Goal: Task Accomplishment & Management: Manage account settings

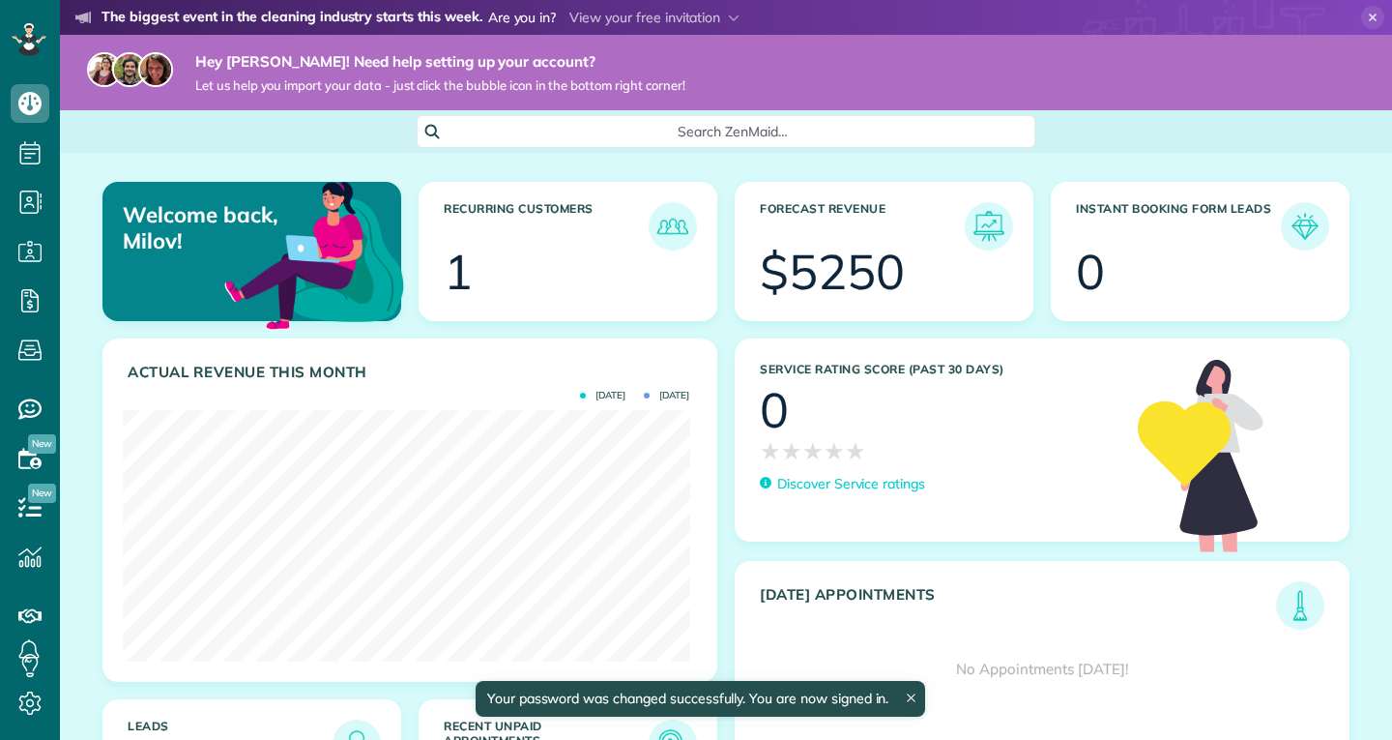
scroll to position [251, 567]
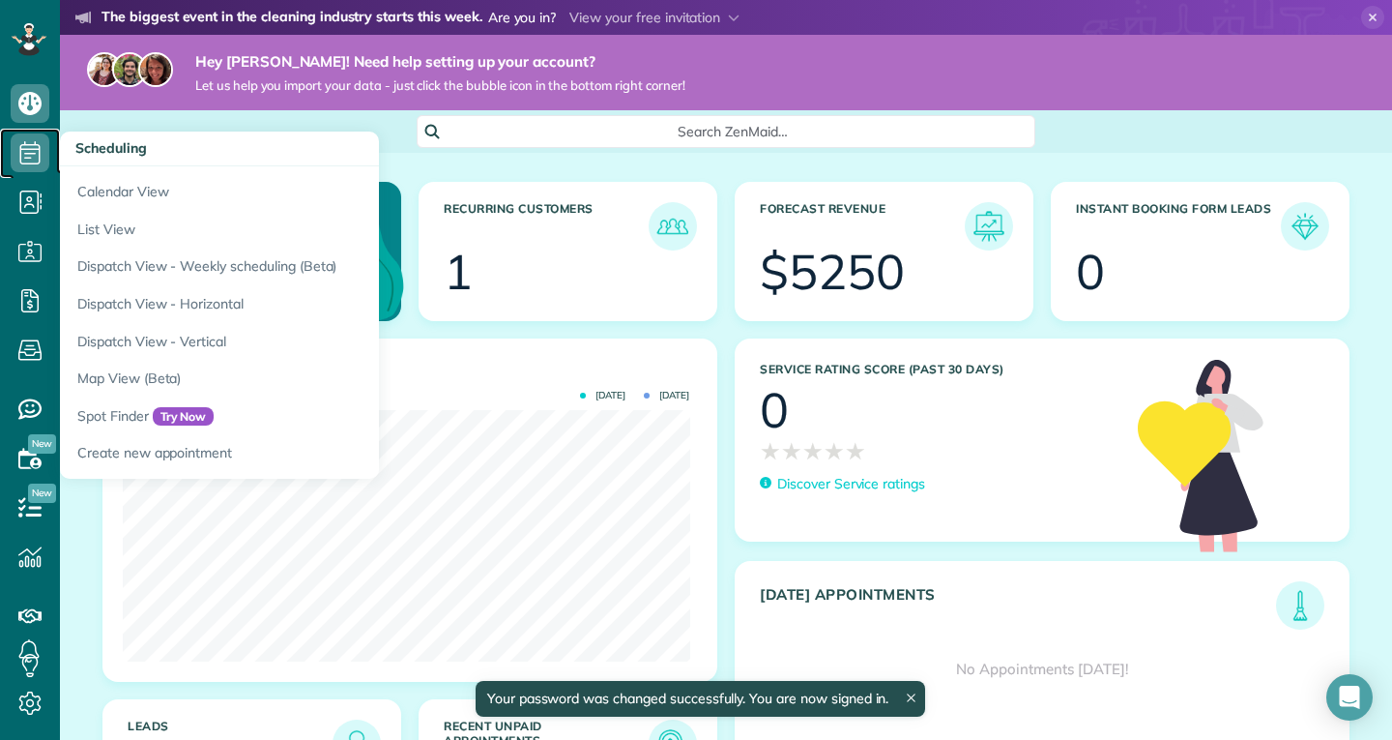
click at [15, 152] on icon at bounding box center [30, 152] width 39 height 39
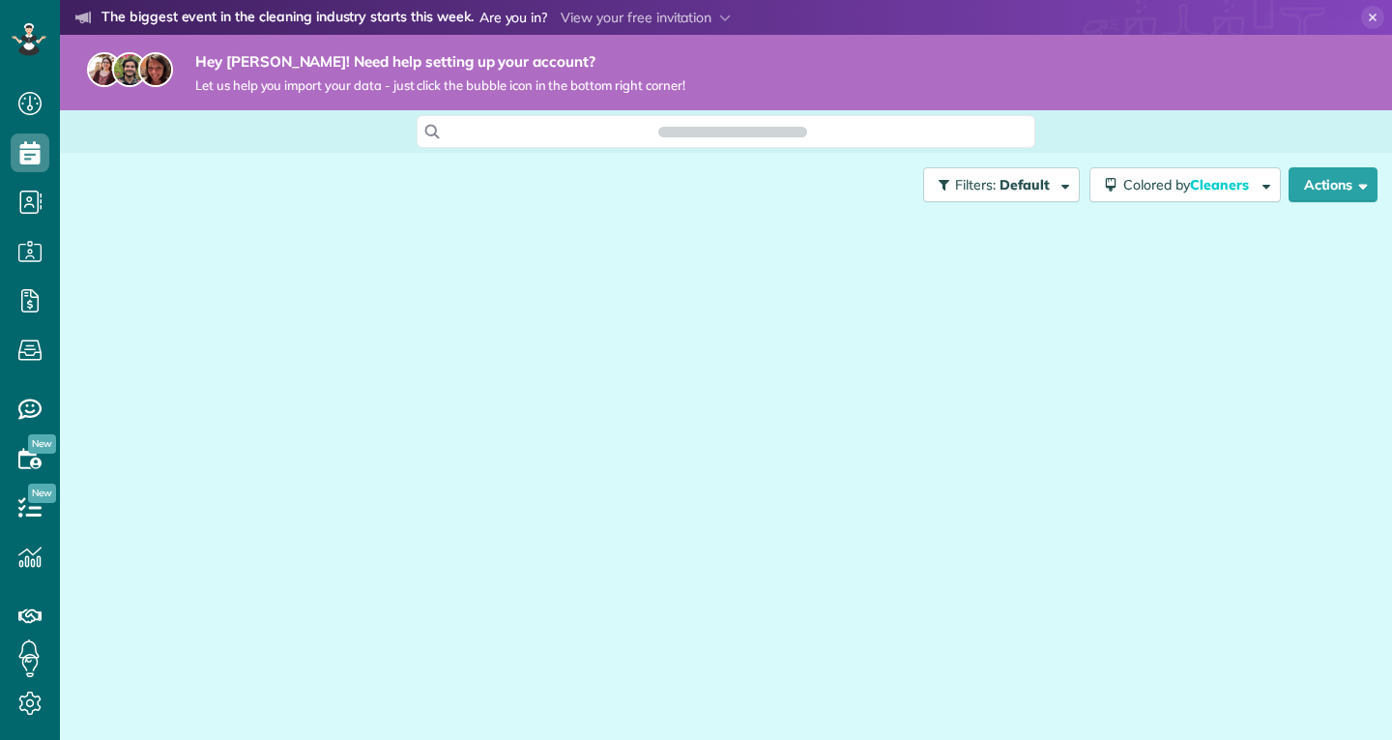
scroll to position [740, 60]
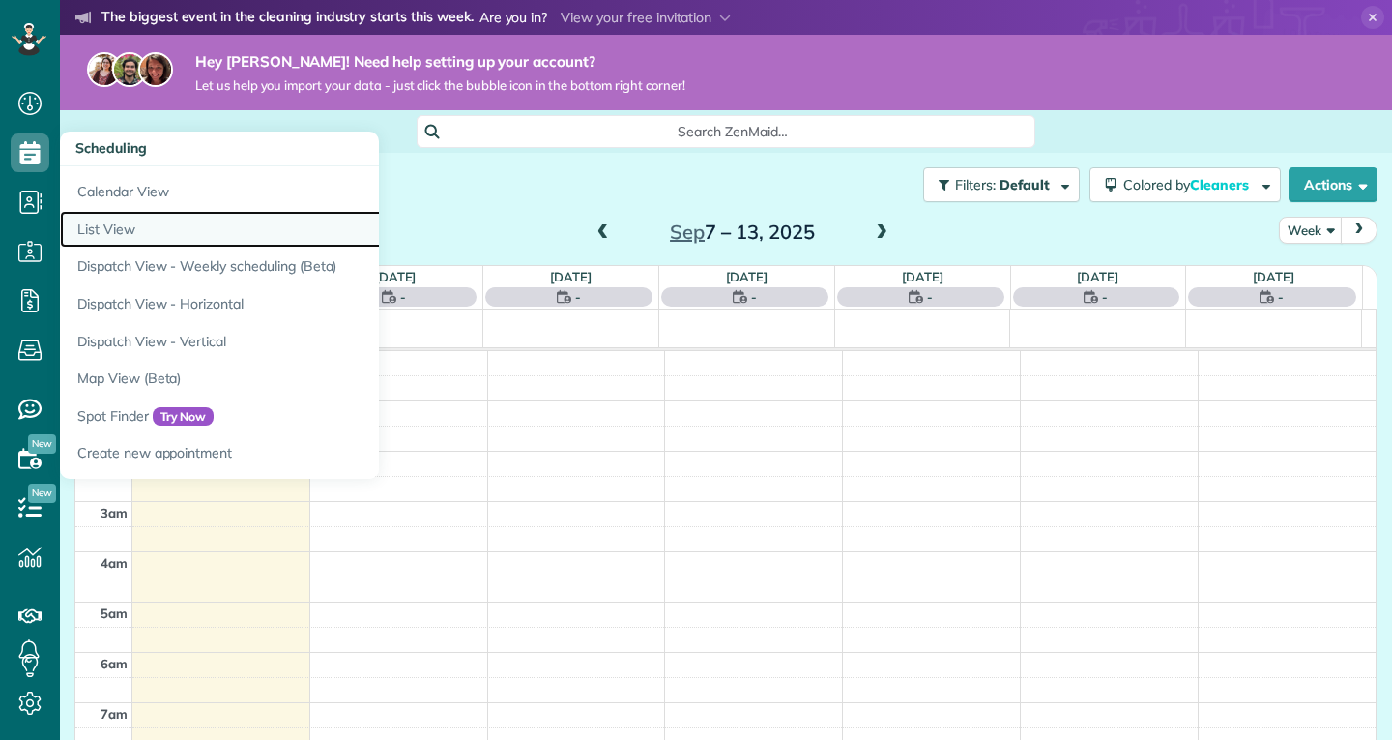
click at [109, 235] on link "List View" at bounding box center [301, 230] width 483 height 38
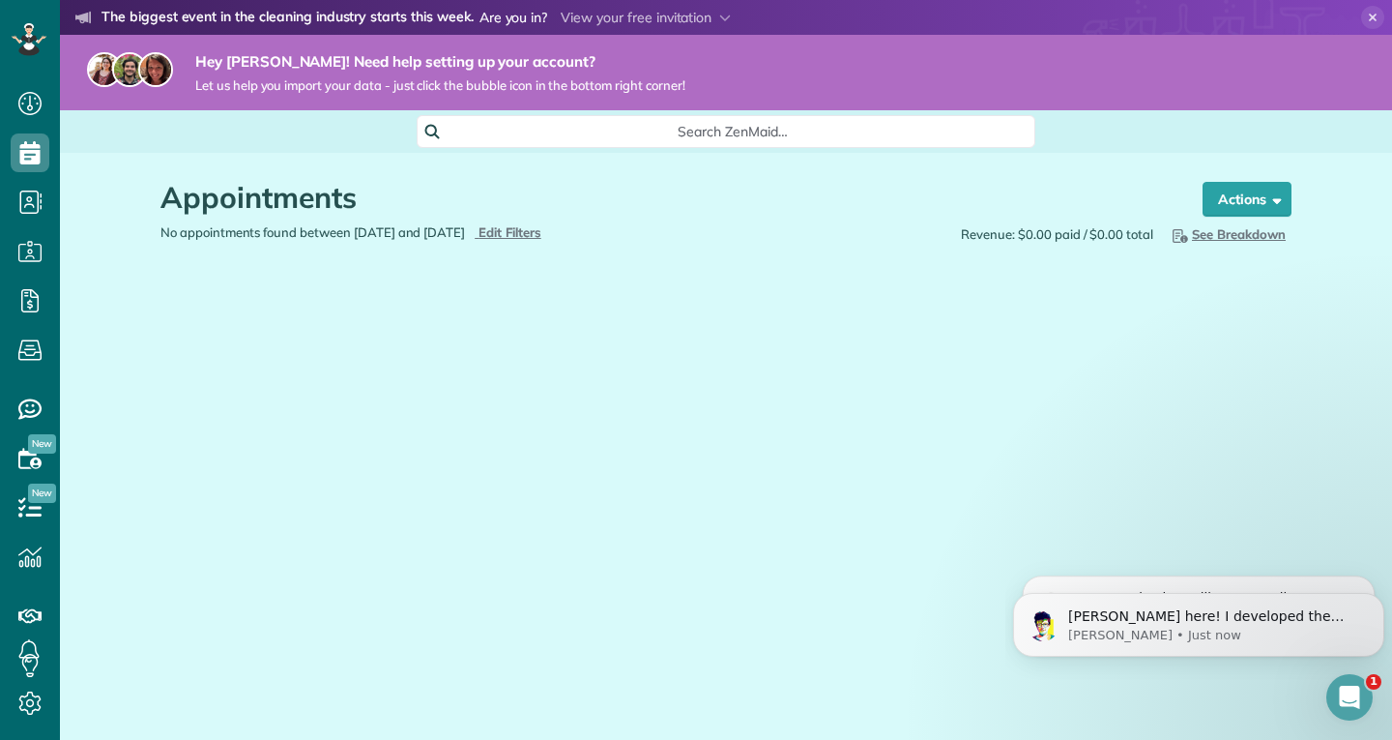
click at [328, 332] on div "Appointments the List View [2 min] Schedule Changes Actions Create Appointment …" at bounding box center [726, 262] width 1160 height 219
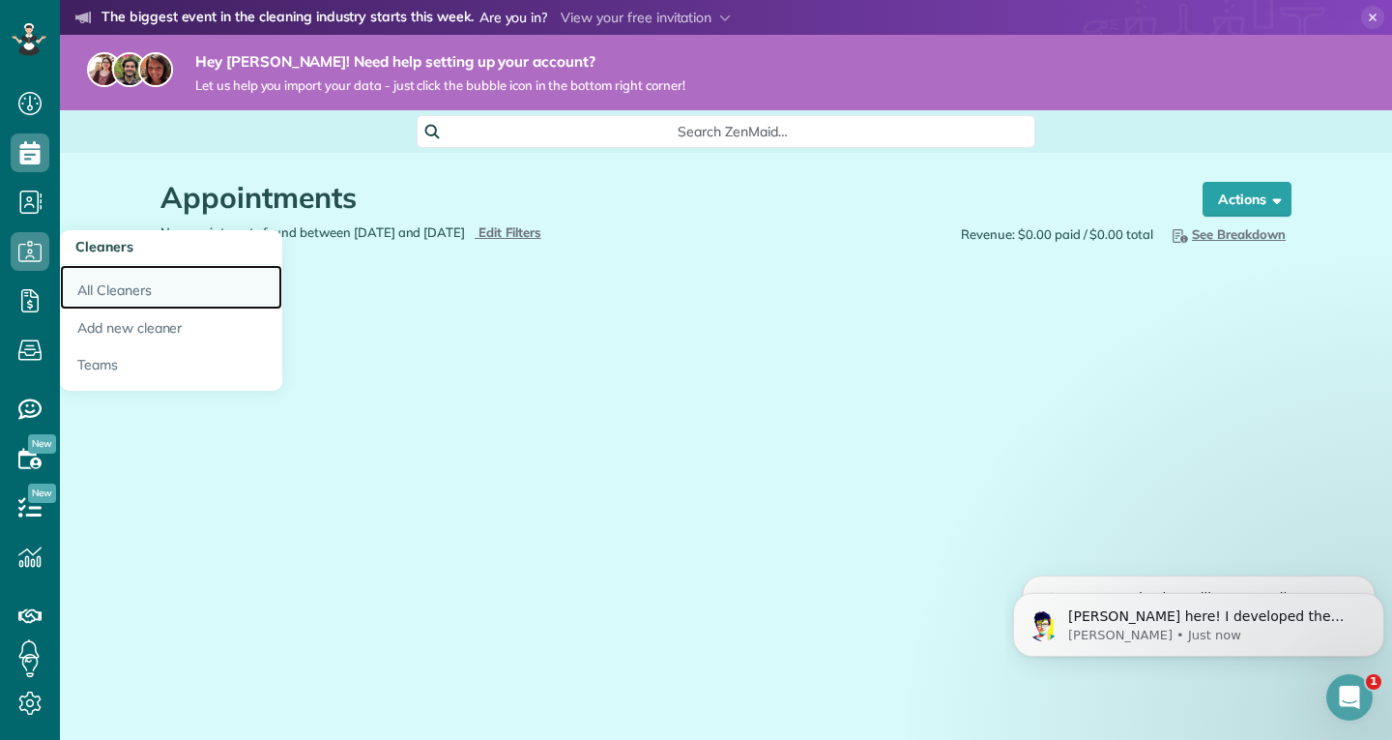
click at [122, 288] on link "All Cleaners" at bounding box center [171, 287] width 222 height 44
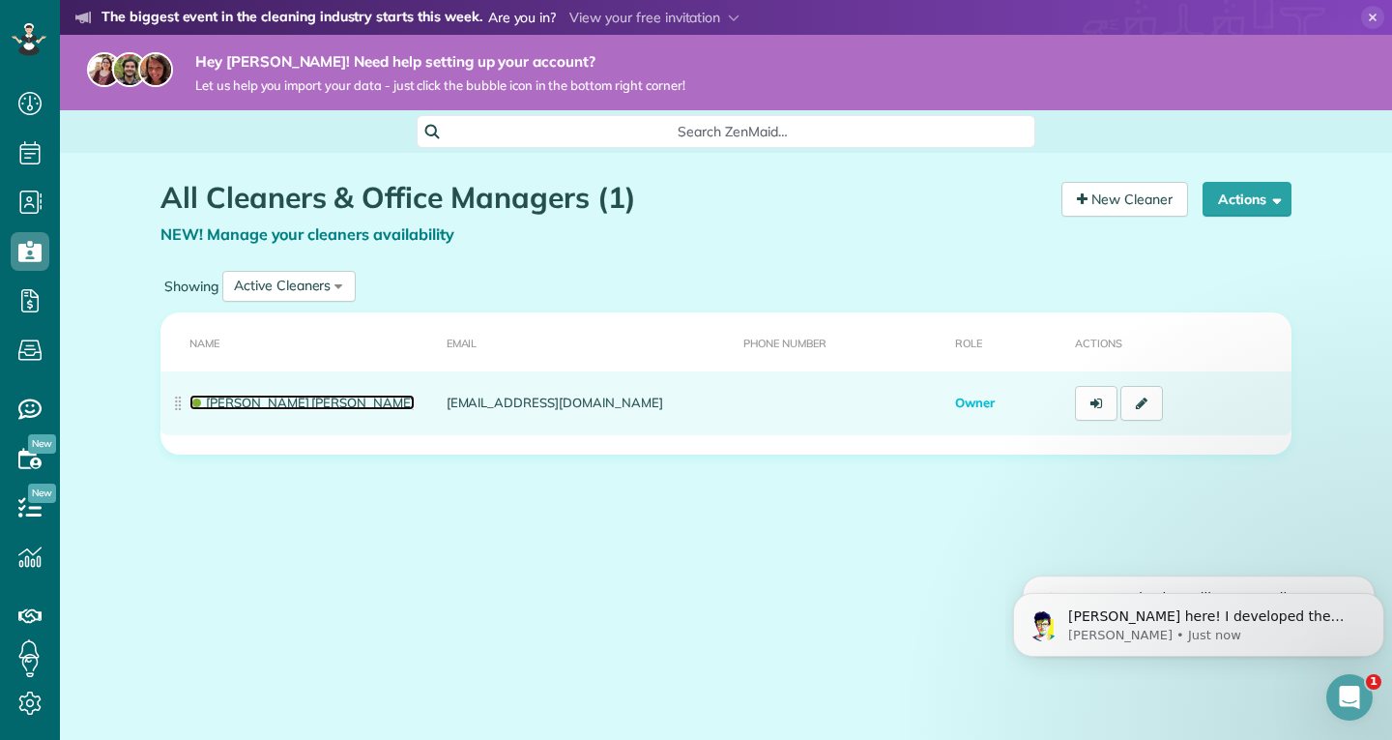
click at [218, 399] on link "Milov Patel" at bounding box center [301, 401] width 225 height 15
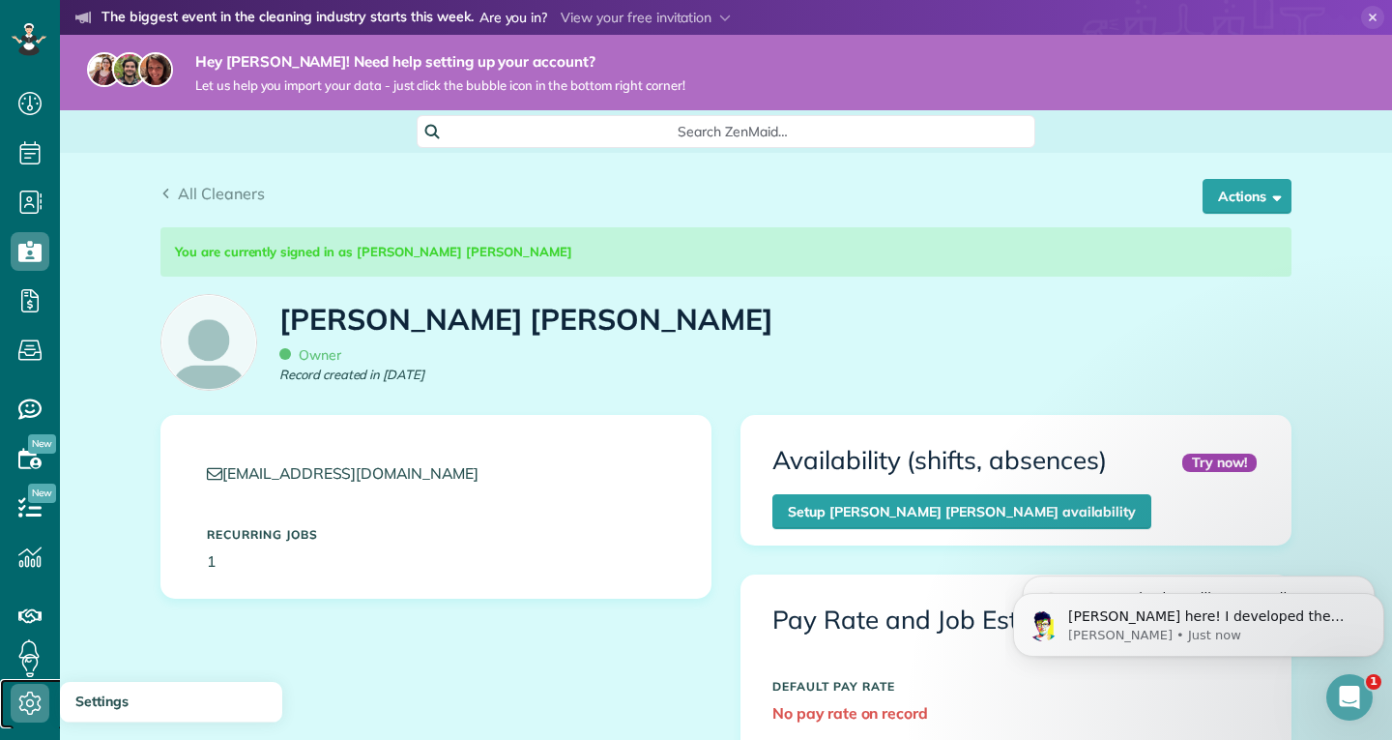
click at [40, 701] on icon at bounding box center [30, 702] width 39 height 39
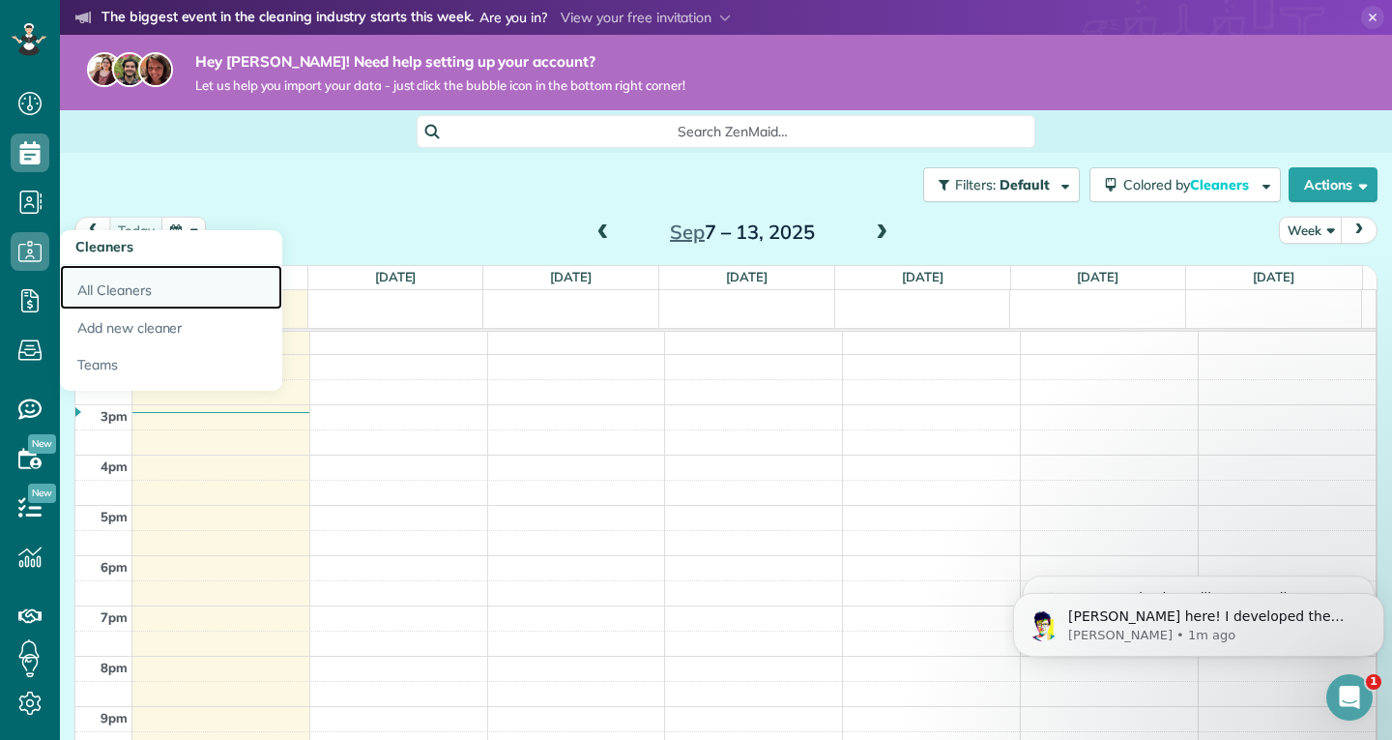
click at [116, 287] on link "All Cleaners" at bounding box center [171, 287] width 222 height 44
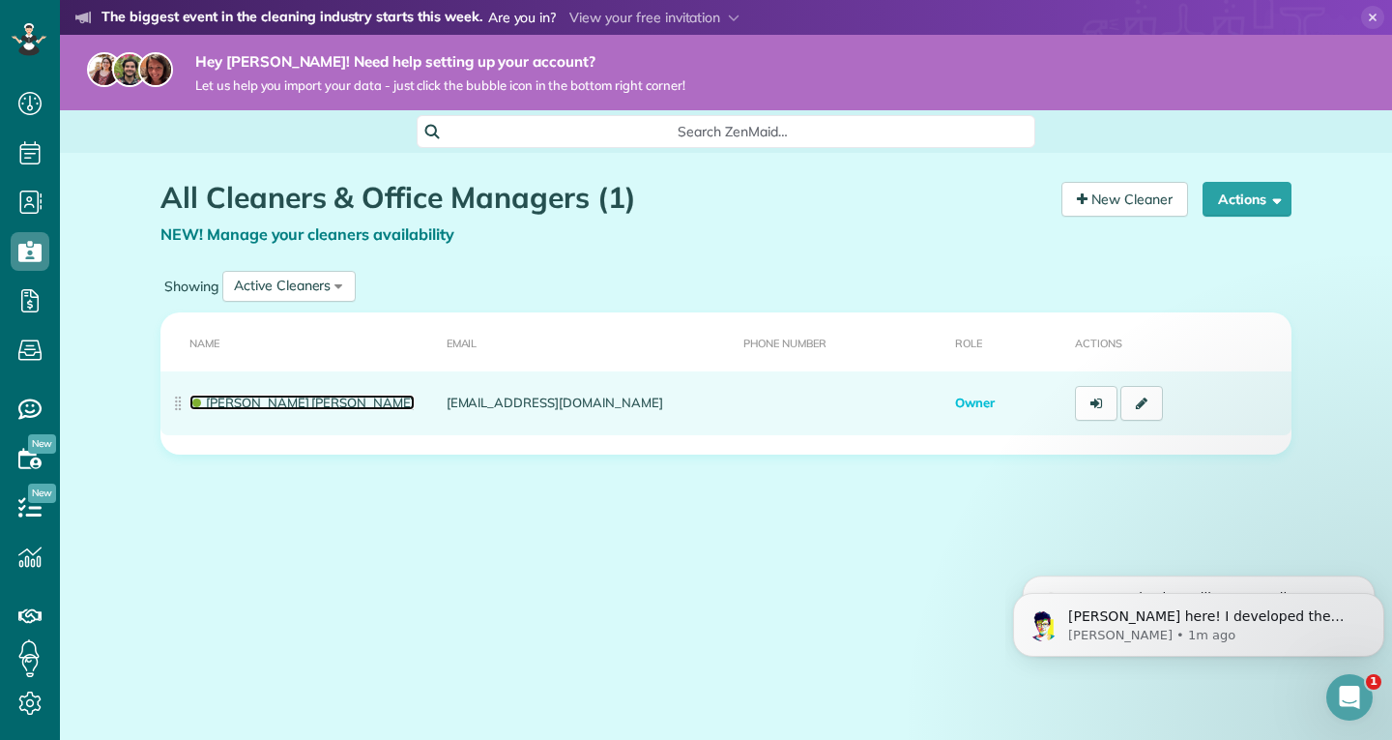
click at [257, 404] on link "[PERSON_NAME] [PERSON_NAME]" at bounding box center [301, 401] width 225 height 15
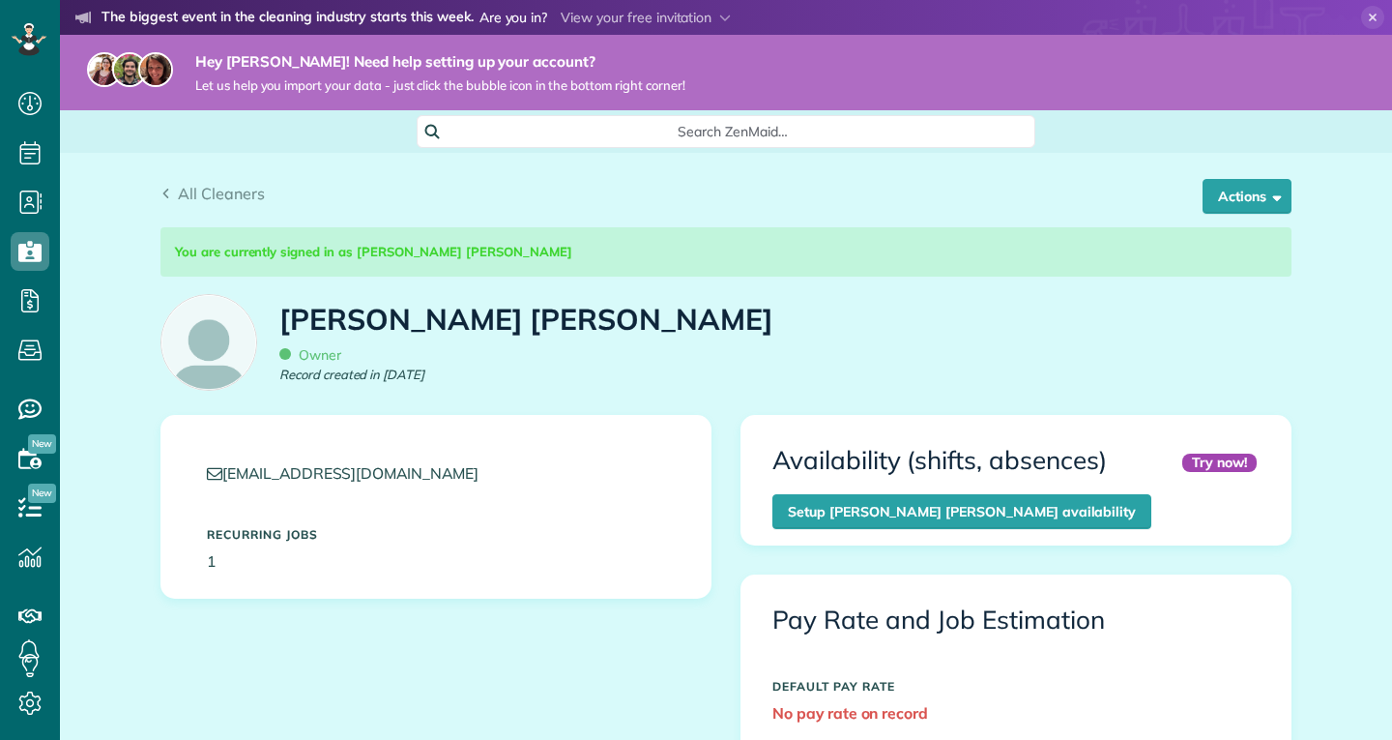
scroll to position [353, 0]
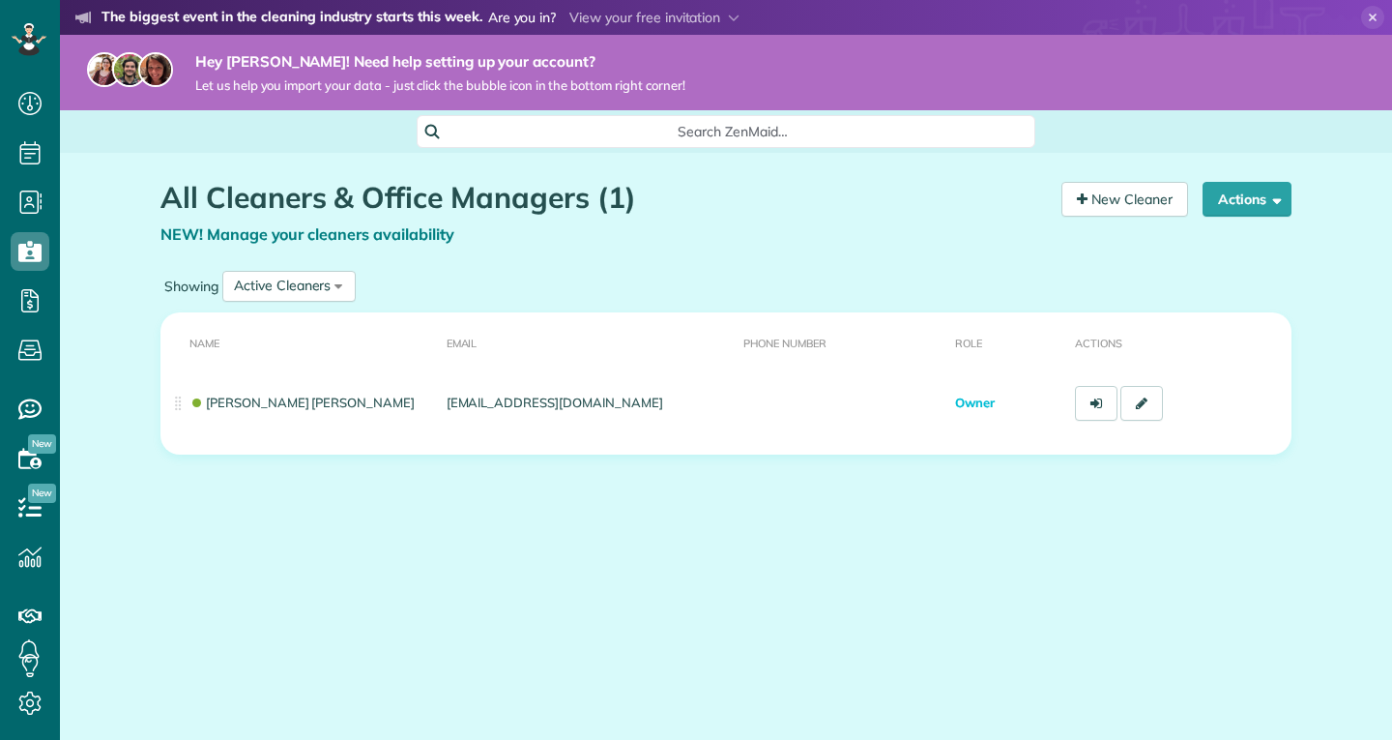
scroll to position [9, 9]
click at [297, 239] on span "NEW! Manage your cleaners availability" at bounding box center [307, 233] width 294 height 19
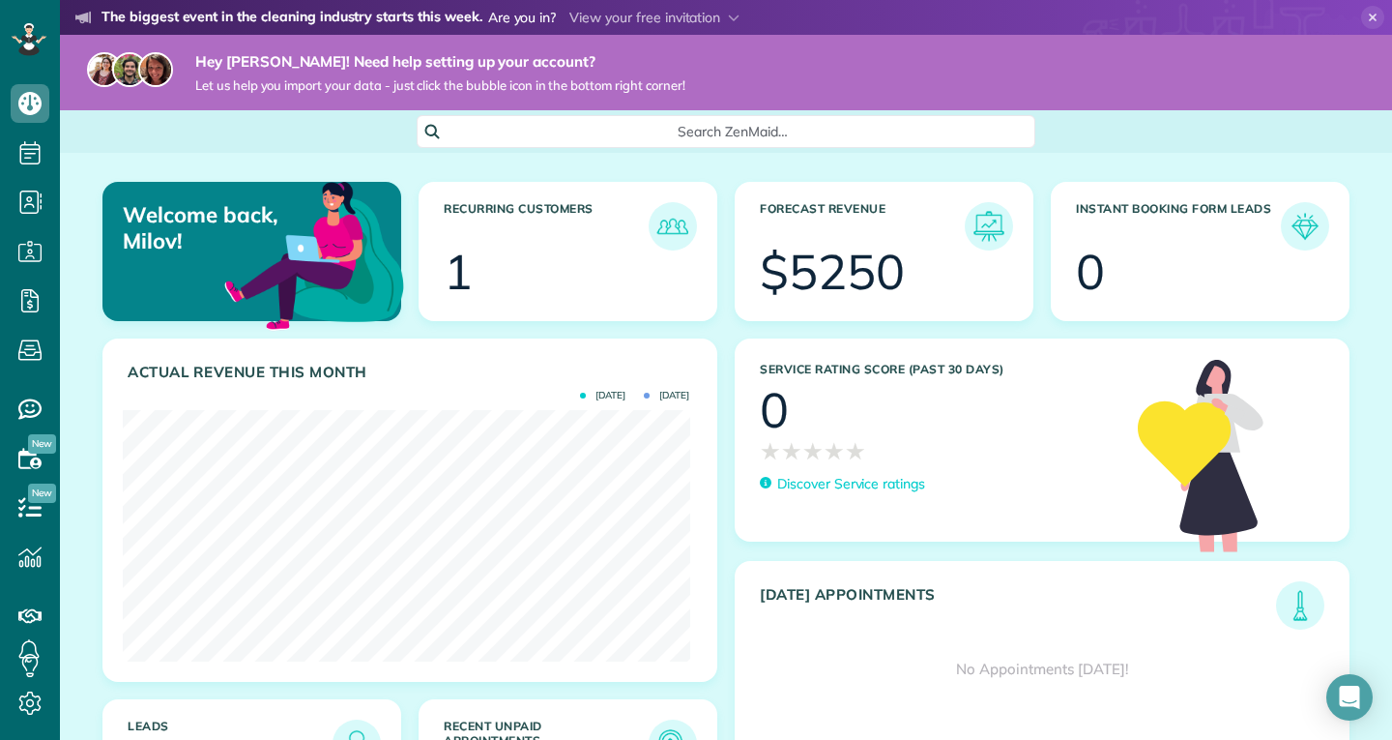
scroll to position [156, 0]
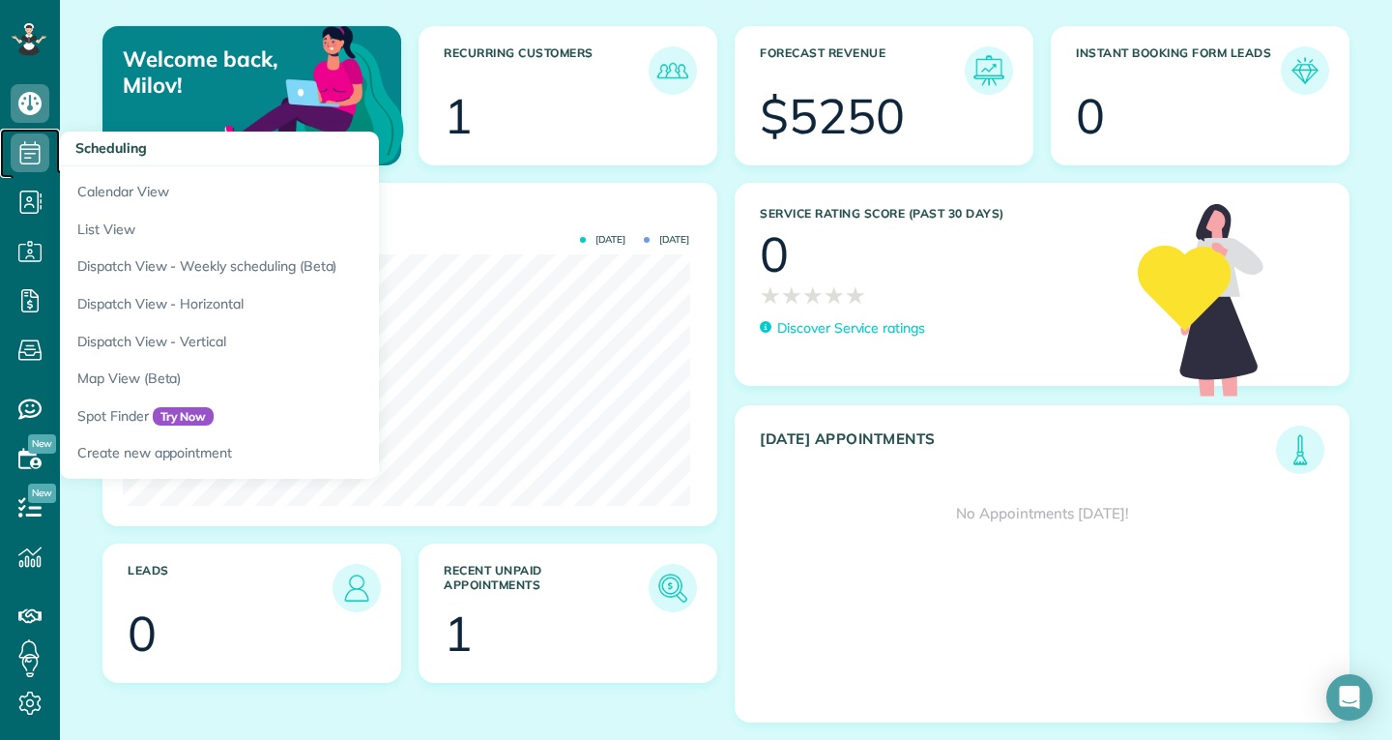
click at [41, 162] on icon at bounding box center [30, 152] width 39 height 39
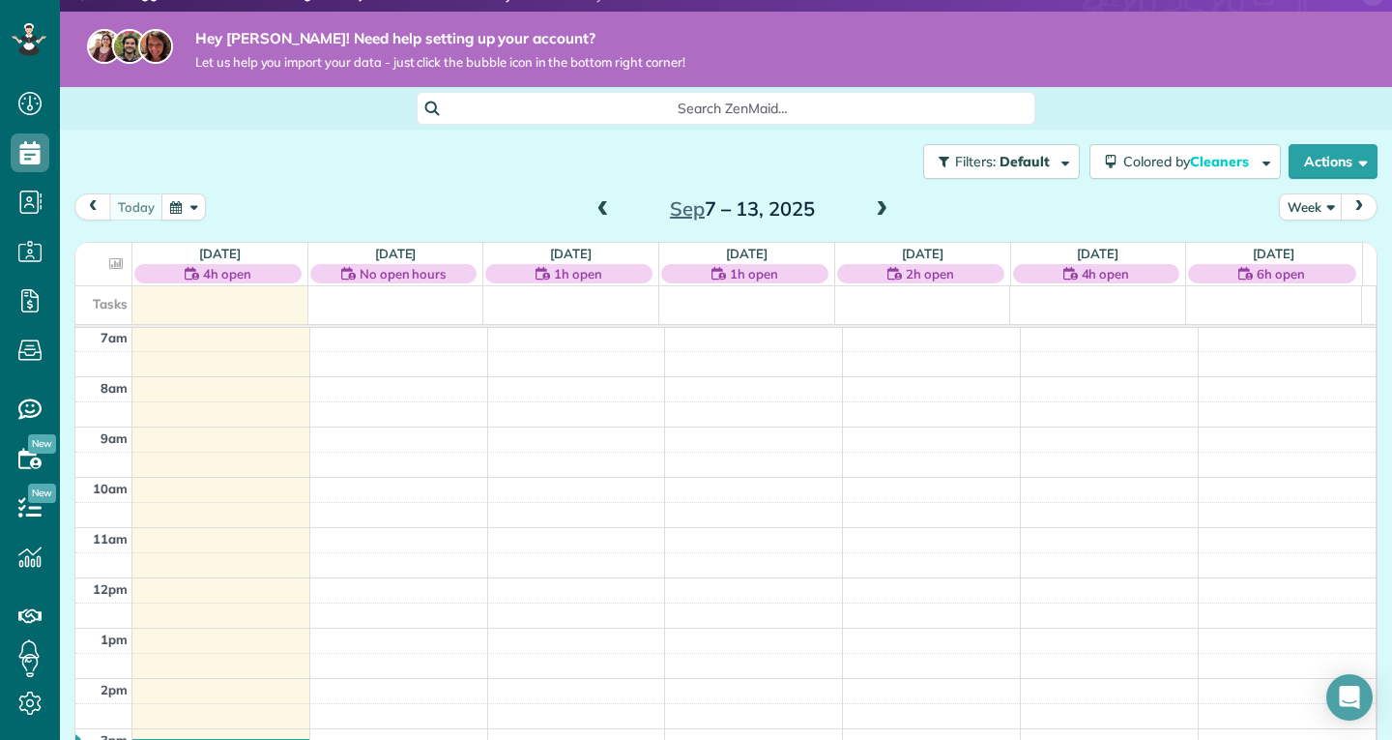
scroll to position [28, 0]
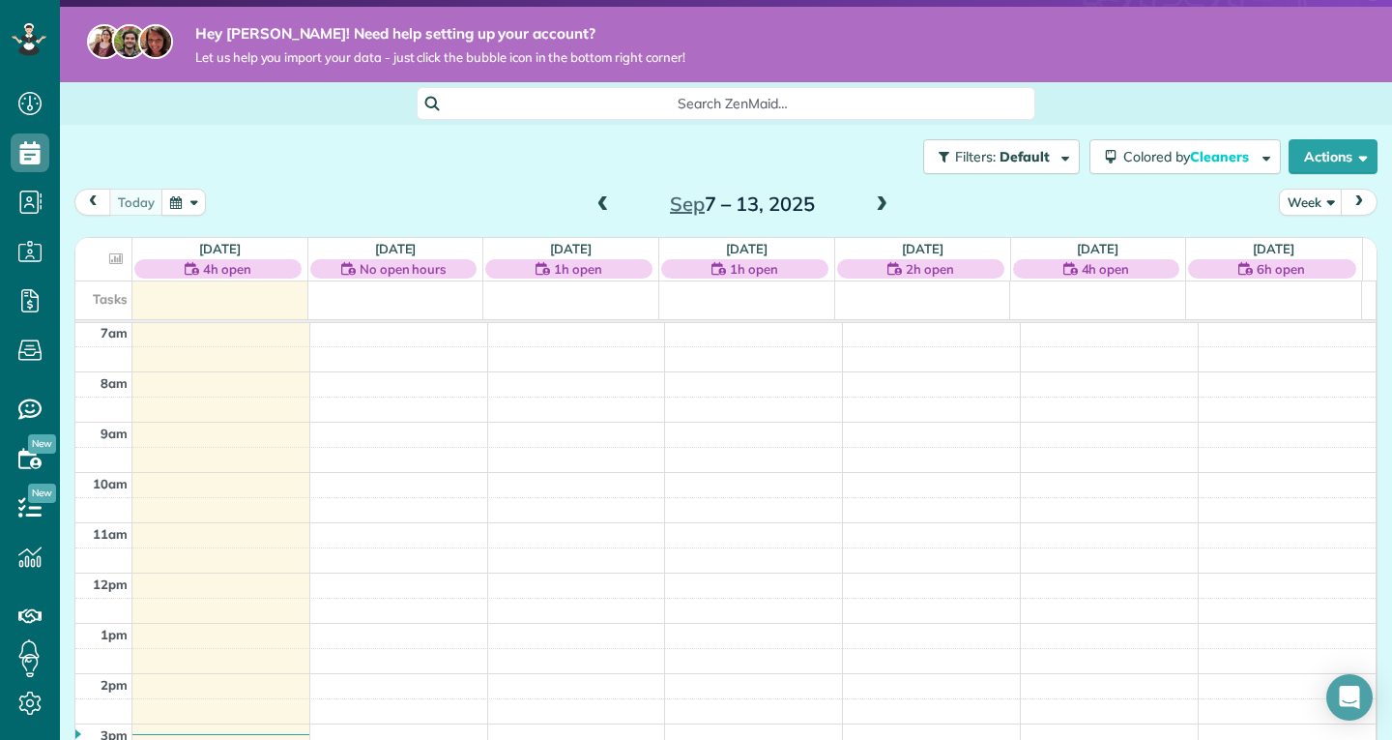
click at [414, 62] on span "Let us help you import your data - just click the bubble icon in the bottom rig…" at bounding box center [440, 57] width 490 height 16
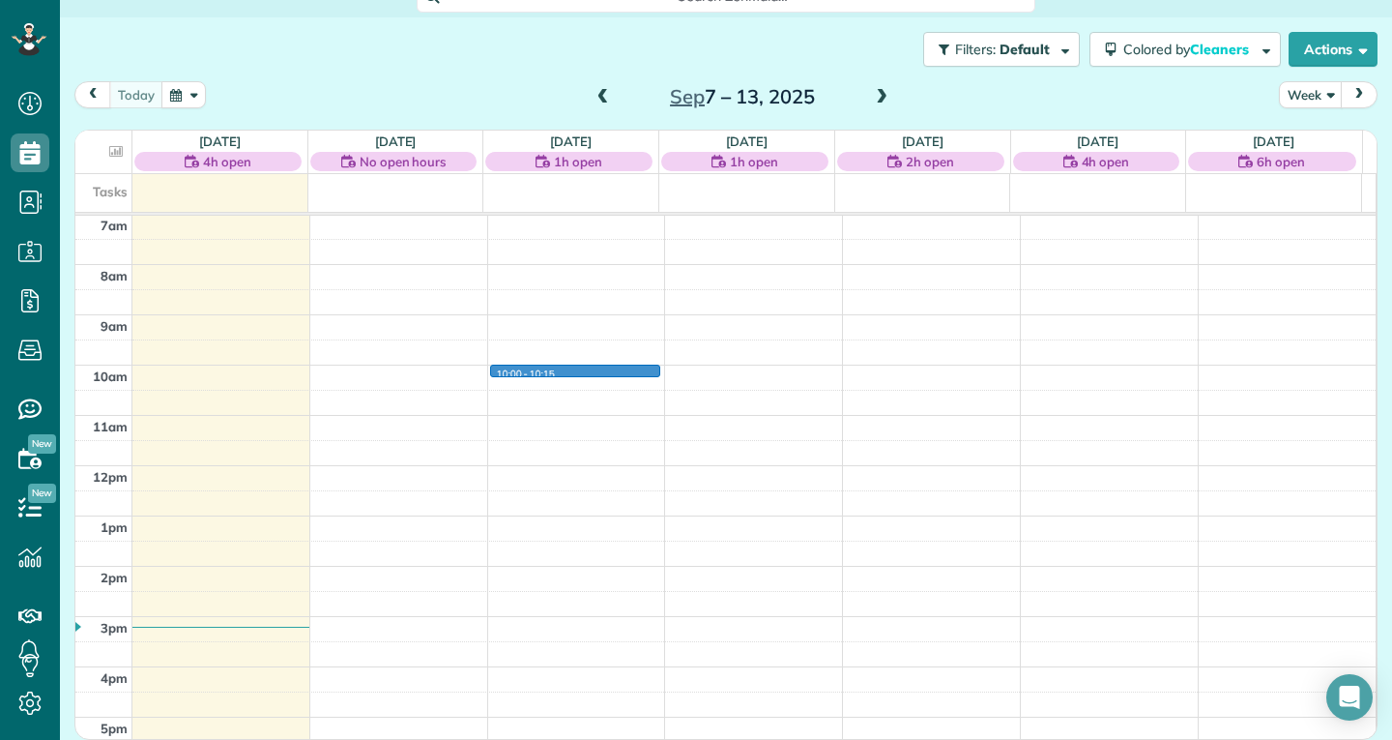
click at [569, 365] on div "12am 1am 2am 3am 4am 5am 6am 7am 8am 9am 10am 11am 12pm 1pm 2pm 3pm 4pm 5pm 6pm…" at bounding box center [725, 466] width 1300 height 1206
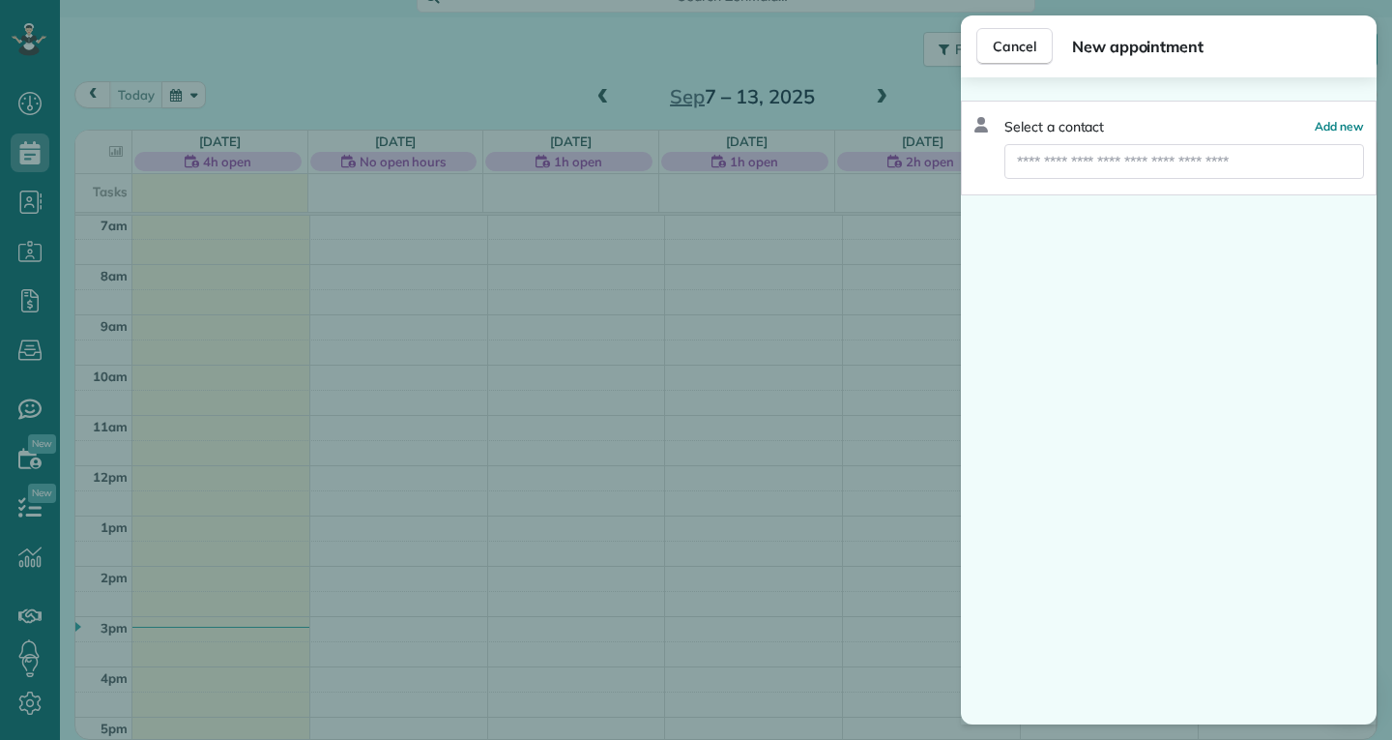
click at [1067, 139] on div "Select a contact Add new" at bounding box center [1169, 148] width 416 height 95
click at [1067, 153] on input "text" at bounding box center [1184, 161] width 360 height 35
type input "*****"
click at [1155, 198] on span "Create new contact" at bounding box center [1193, 196] width 125 height 19
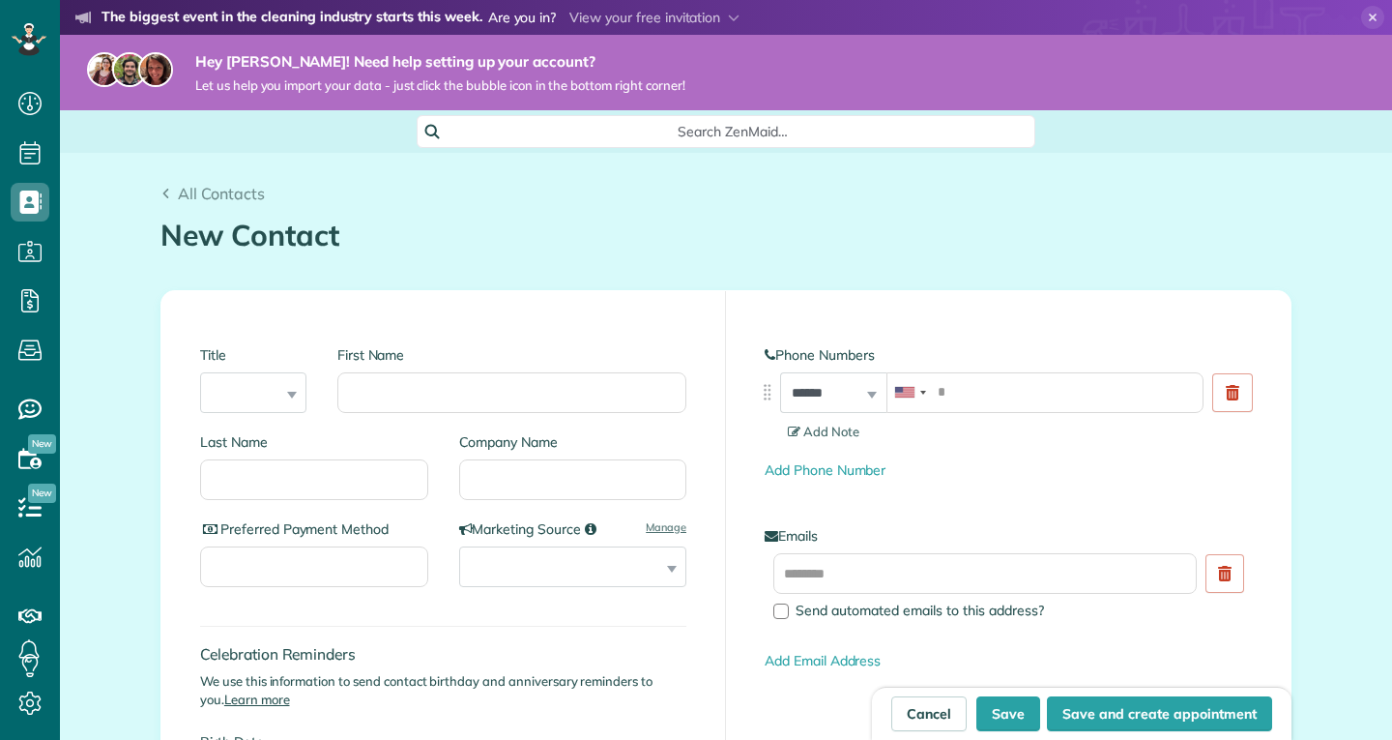
scroll to position [9, 9]
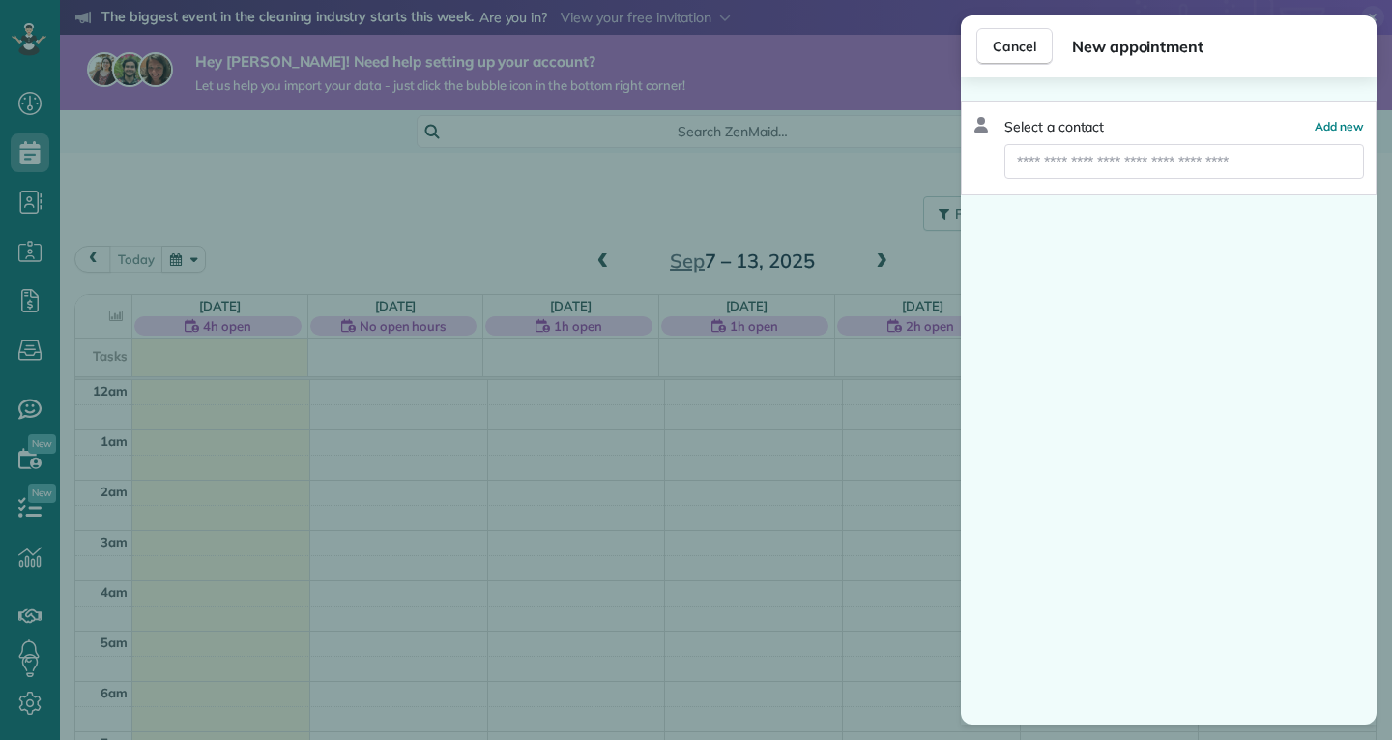
scroll to position [353, 0]
click at [1142, 139] on div "Select a contact Add new" at bounding box center [1169, 148] width 416 height 95
click at [1118, 160] on input "text" at bounding box center [1184, 161] width 360 height 35
type input "*"
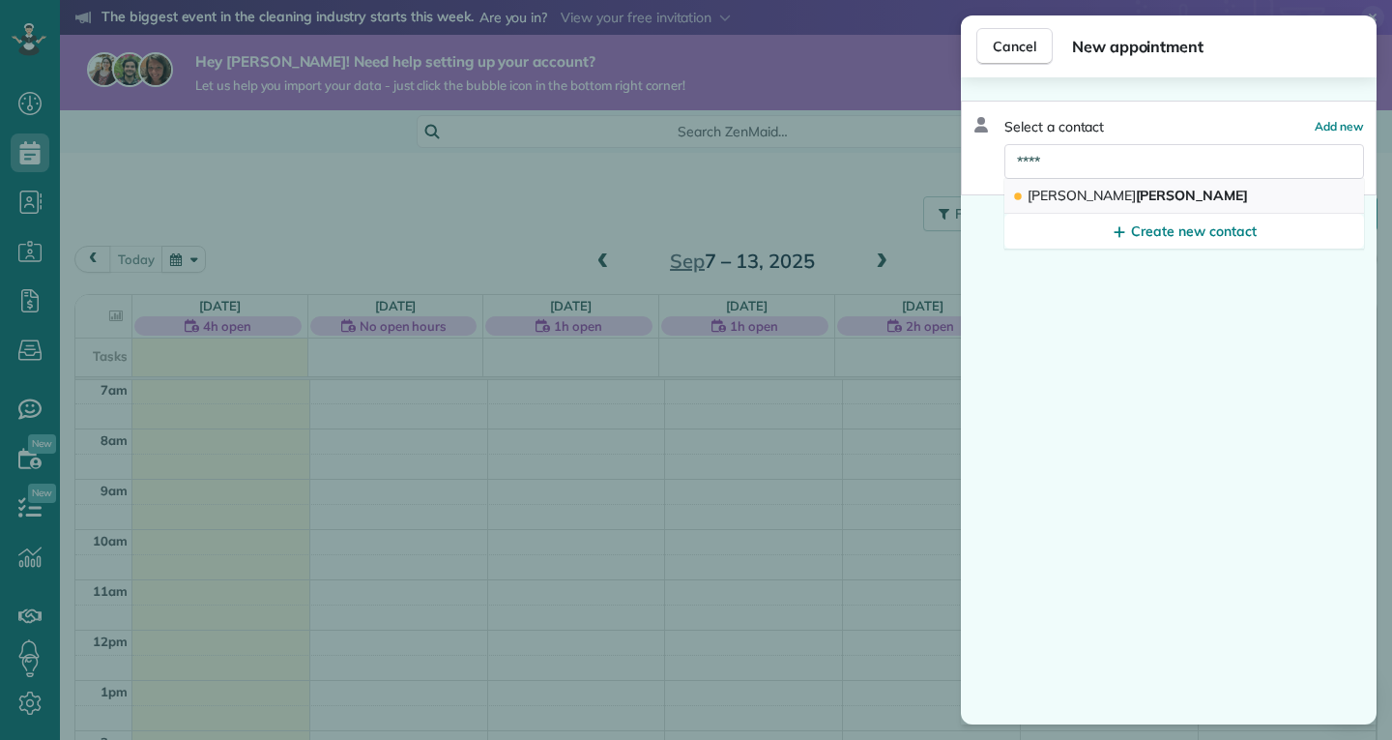
type input "****"
click at [1077, 208] on button "[PERSON_NAME]" at bounding box center [1184, 196] width 360 height 35
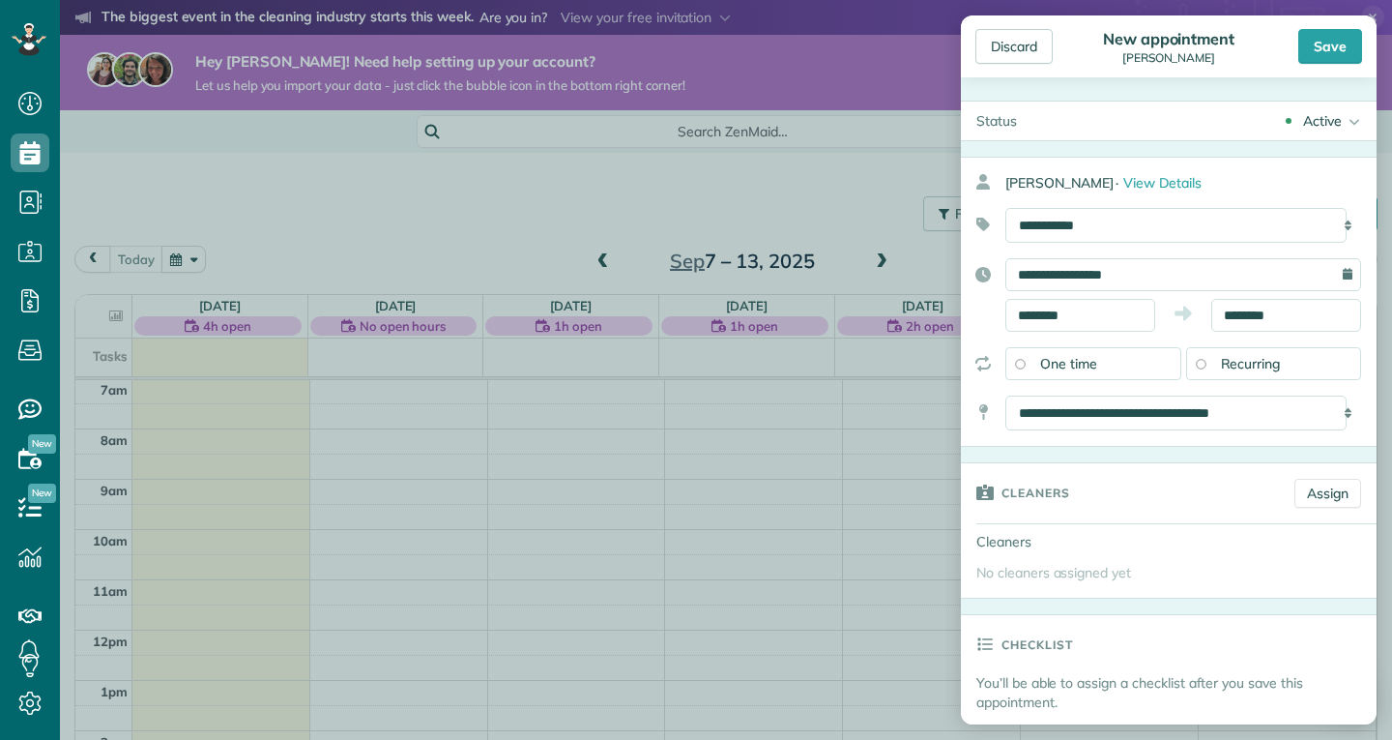
click at [1220, 374] on div "Recurring" at bounding box center [1274, 363] width 176 height 33
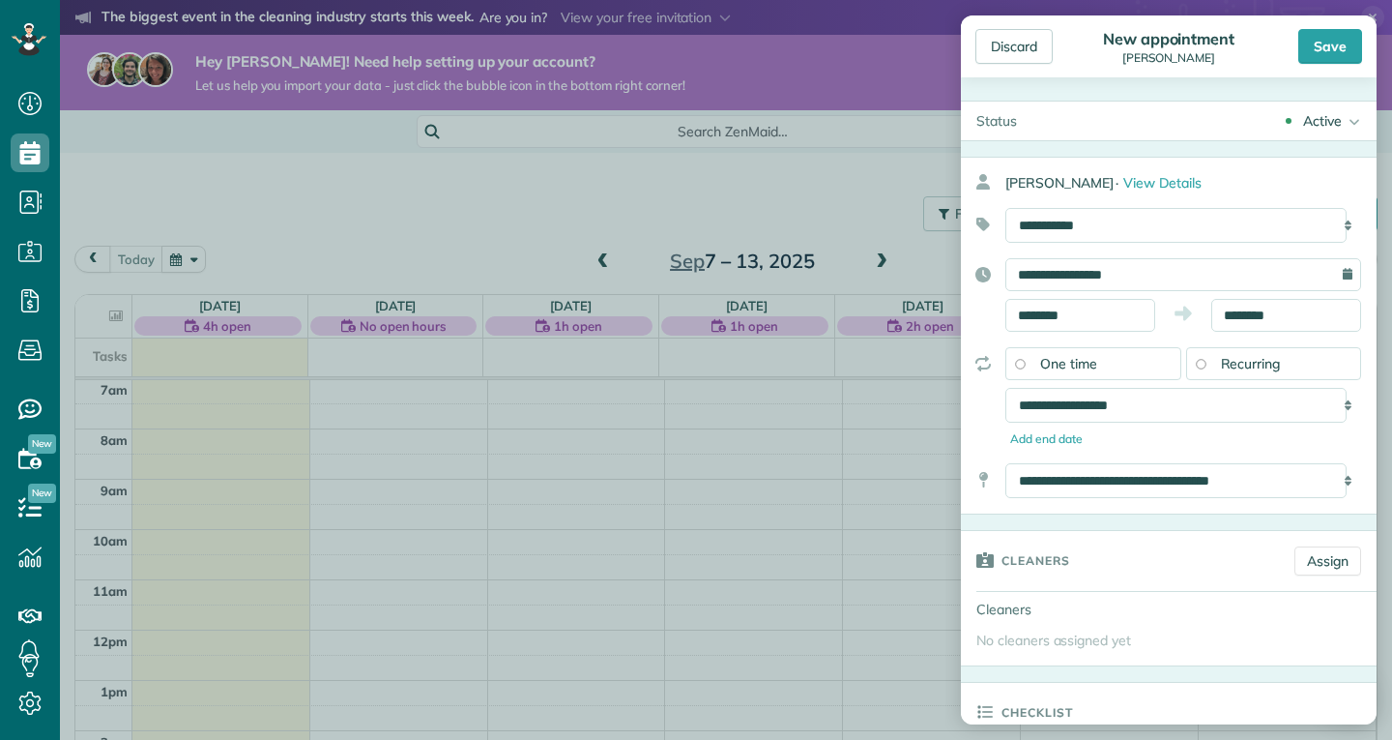
click at [1162, 373] on div "One time" at bounding box center [1093, 363] width 176 height 33
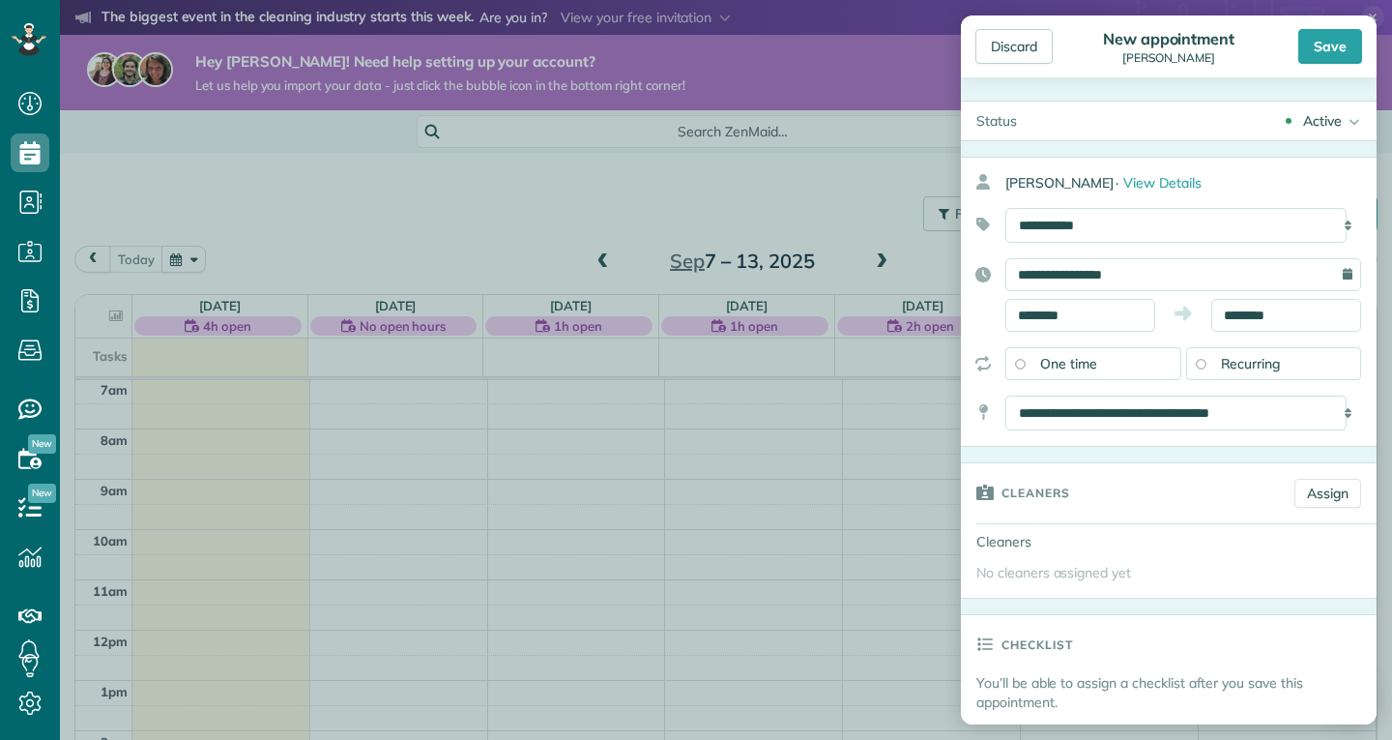
click at [1208, 369] on div "Recurring" at bounding box center [1274, 363] width 176 height 33
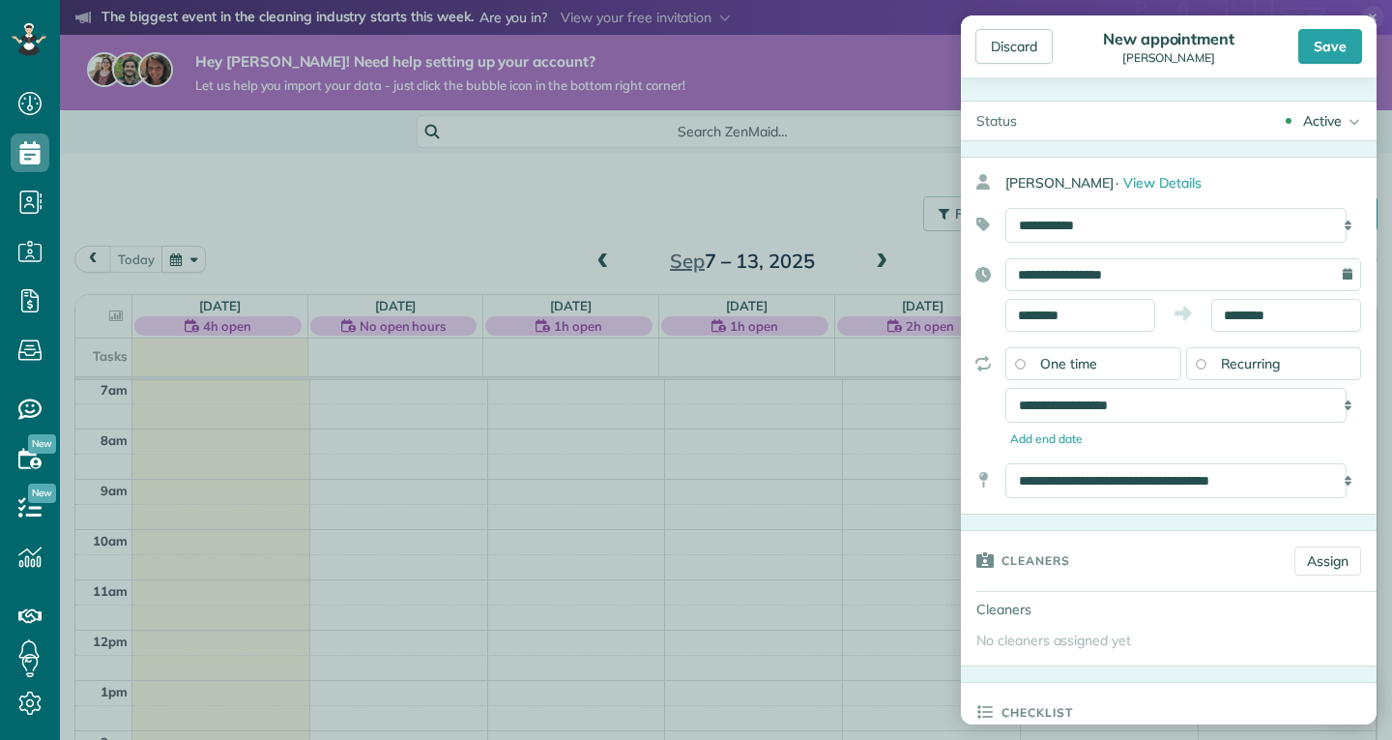
click at [1143, 371] on div "One time" at bounding box center [1093, 363] width 176 height 33
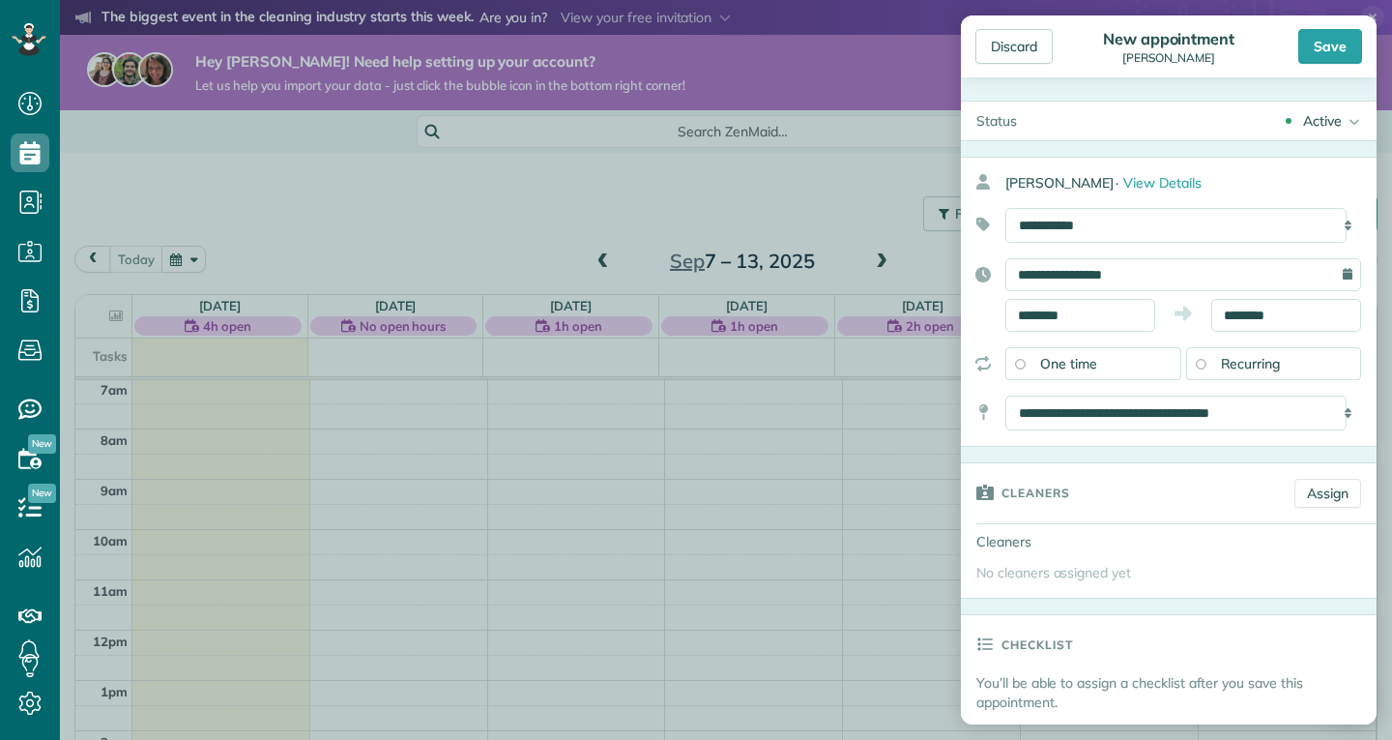
click at [1221, 357] on span "Recurring" at bounding box center [1251, 363] width 60 height 17
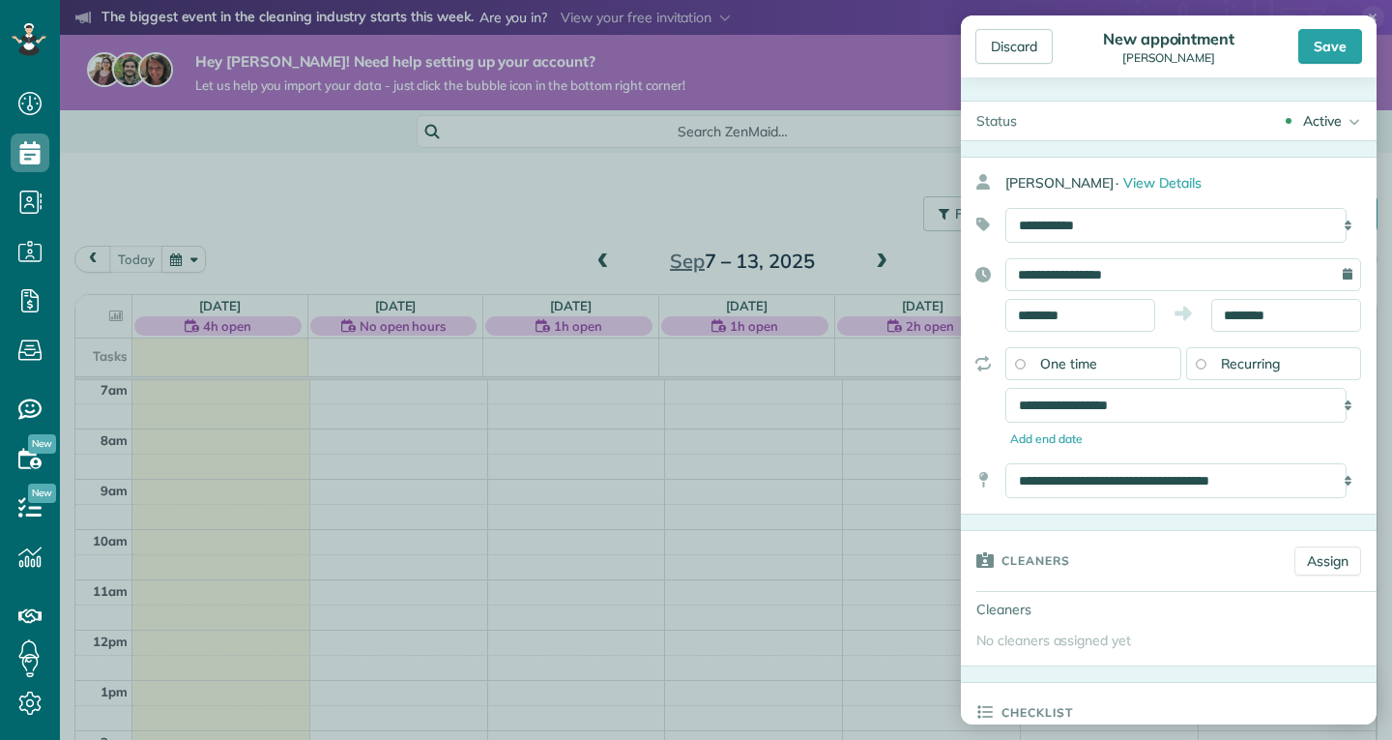
click at [1138, 361] on div "One time" at bounding box center [1093, 363] width 176 height 33
